Goal: Check status: Check status

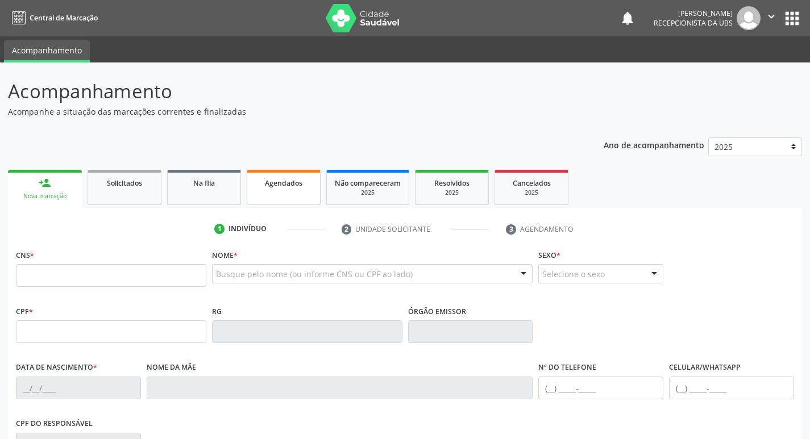
click at [280, 196] on link "Agendados" at bounding box center [284, 187] width 74 height 35
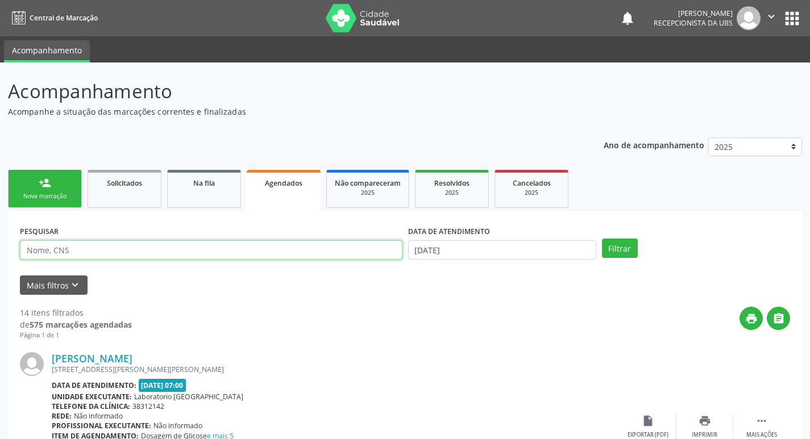
click at [280, 253] on input "text" at bounding box center [211, 249] width 382 height 19
type input "honiogenes"
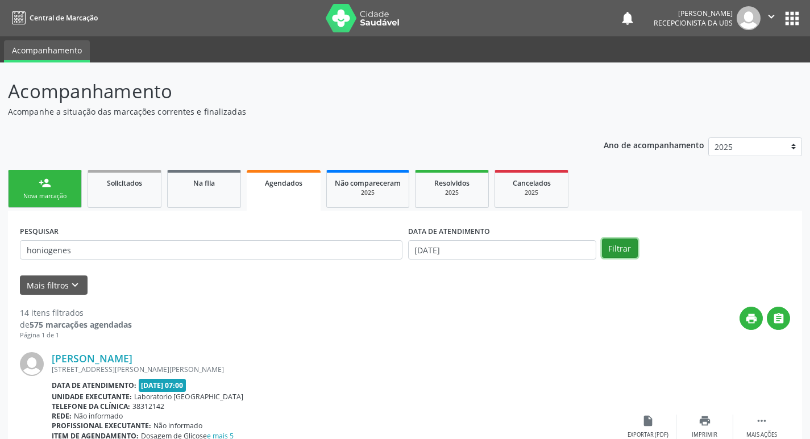
click at [628, 256] on button "Filtrar" at bounding box center [620, 248] width 36 height 19
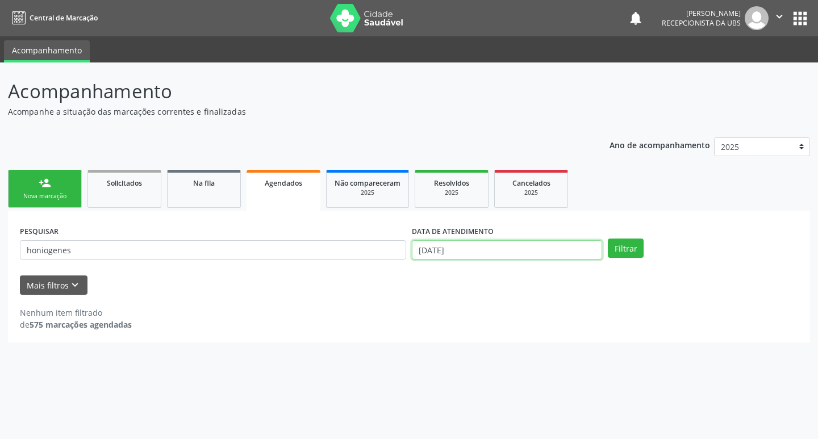
click at [565, 242] on input "[DATE]" at bounding box center [507, 249] width 190 height 19
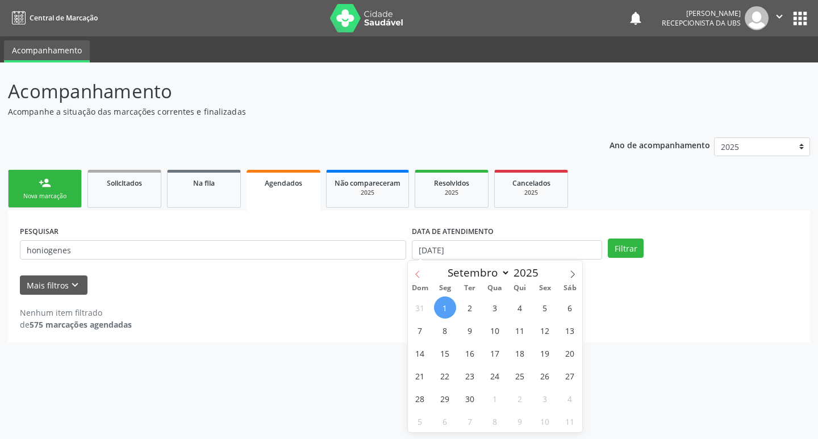
click at [422, 273] on span at bounding box center [417, 270] width 19 height 19
select select "7"
click at [626, 249] on button "Filtrar" at bounding box center [626, 248] width 36 height 19
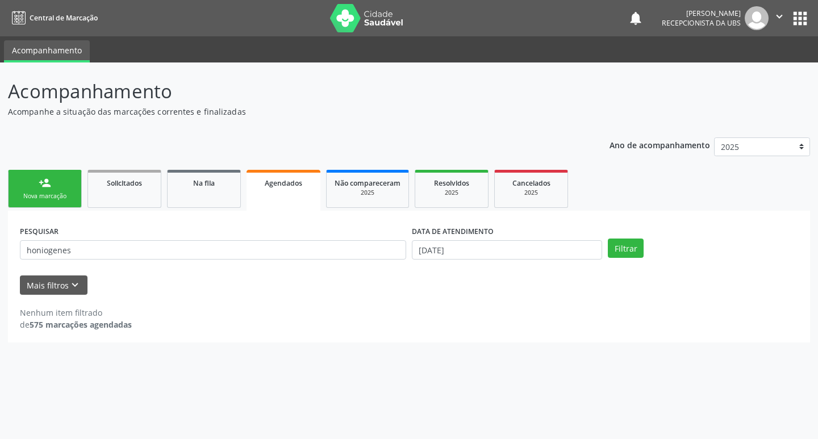
drag, startPoint x: 509, startPoint y: 239, endPoint x: 498, endPoint y: 253, distance: 17.5
click at [507, 247] on div "DATA DE ATENDIMENTO [DATE]" at bounding box center [507, 241] width 190 height 36
click at [498, 254] on input "[DATE]" at bounding box center [507, 249] width 190 height 19
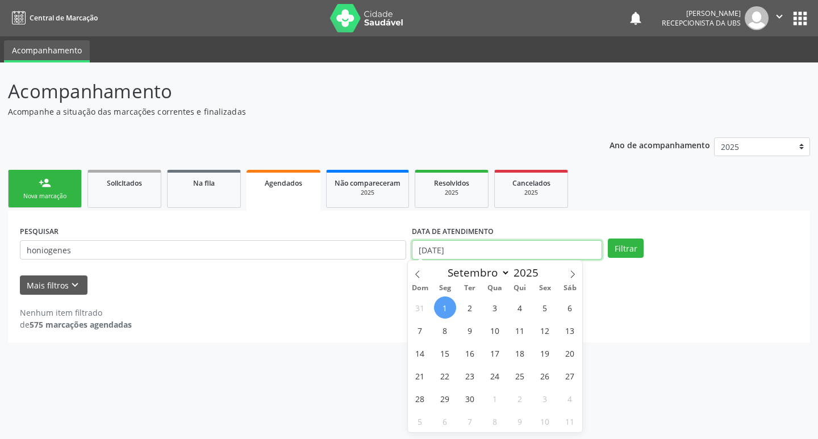
click at [498, 254] on input "[DATE]" at bounding box center [507, 249] width 190 height 19
drag, startPoint x: 479, startPoint y: 251, endPoint x: 386, endPoint y: 243, distance: 93.6
click at [475, 251] on input "[DATE]" at bounding box center [507, 249] width 190 height 19
click at [465, 255] on input "[DATE]" at bounding box center [507, 249] width 190 height 19
click at [494, 335] on span "10" at bounding box center [495, 330] width 22 height 22
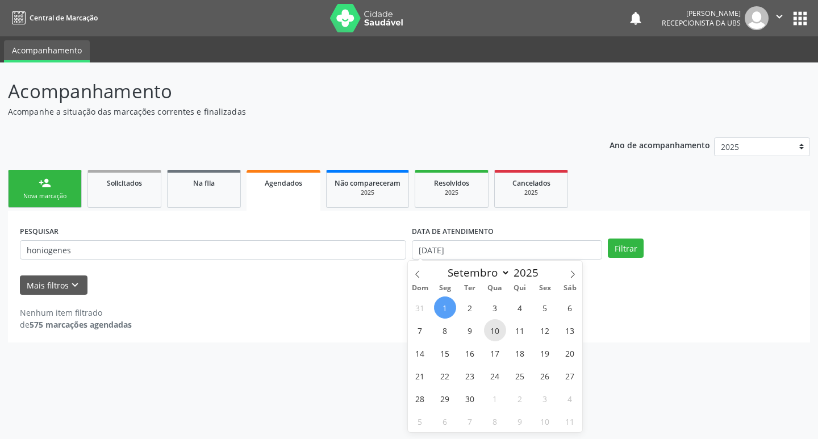
type input "[DATE]"
click at [621, 246] on button "Filtrar" at bounding box center [626, 248] width 36 height 19
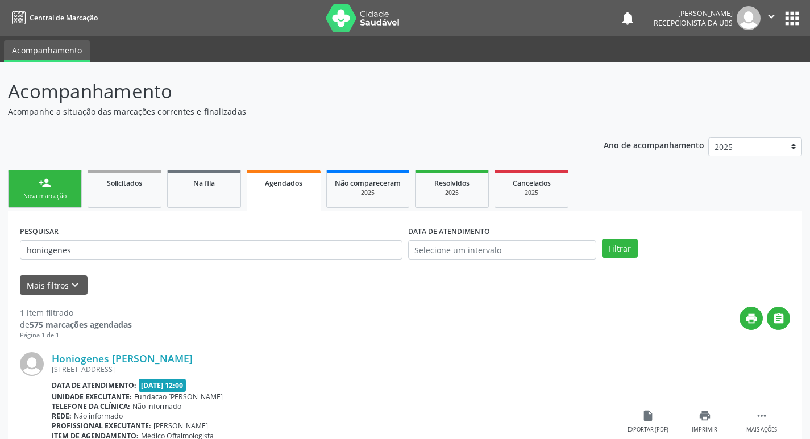
scroll to position [84, 0]
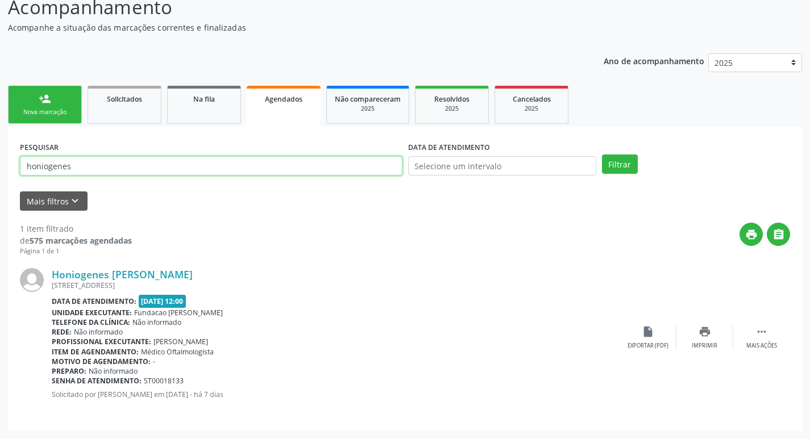
drag, startPoint x: 85, startPoint y: 169, endPoint x: 3, endPoint y: 163, distance: 82.1
click at [3, 163] on div "Acompanhamento Acompanhe a situação das marcações correntes e finalizadas Relat…" at bounding box center [405, 208] width 810 height 461
type input "[PERSON_NAME]"
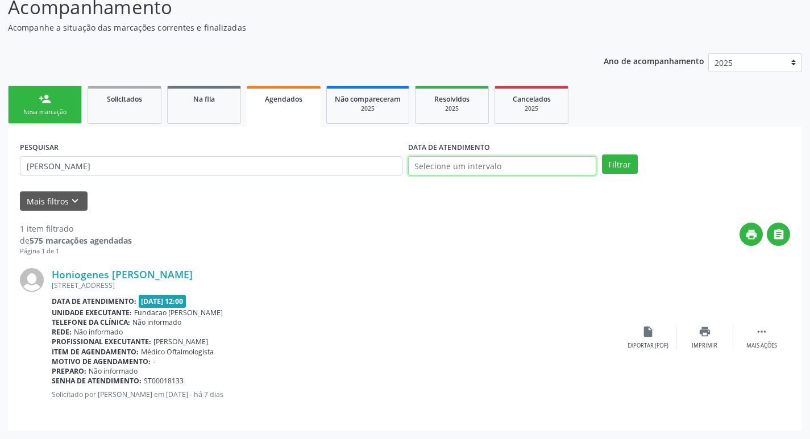
click at [450, 169] on input "text" at bounding box center [502, 165] width 188 height 19
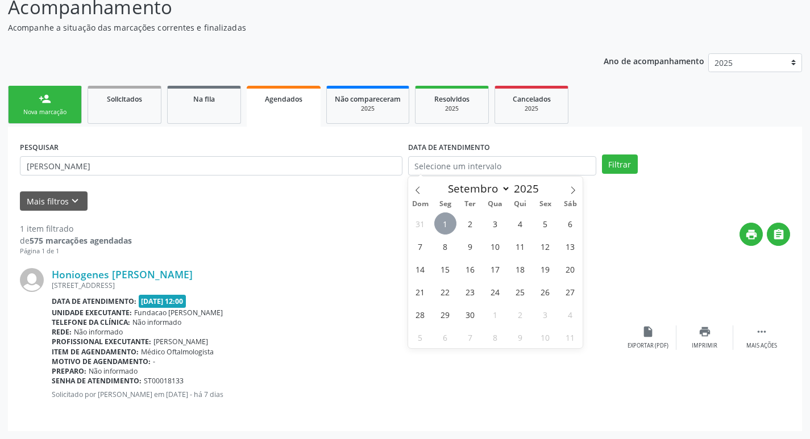
click at [444, 227] on span "1" at bounding box center [445, 224] width 22 height 22
type input "[DATE]"
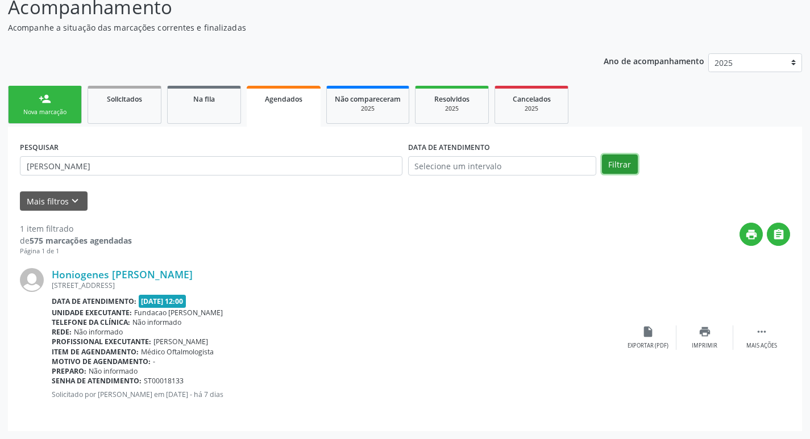
click at [623, 167] on button "Filtrar" at bounding box center [620, 164] width 36 height 19
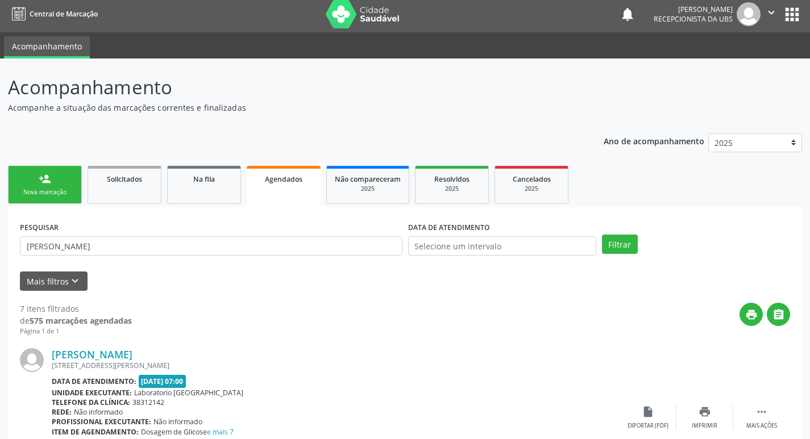
scroll to position [0, 0]
